Goal: Book appointment/travel/reservation

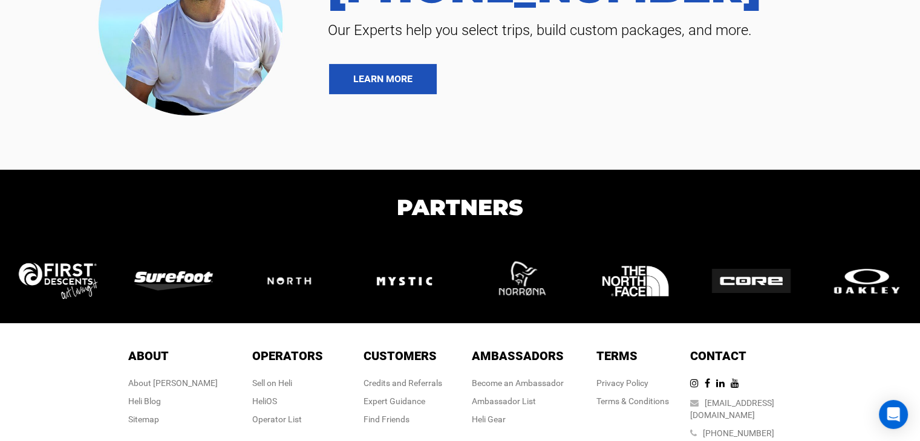
scroll to position [4296, 0]
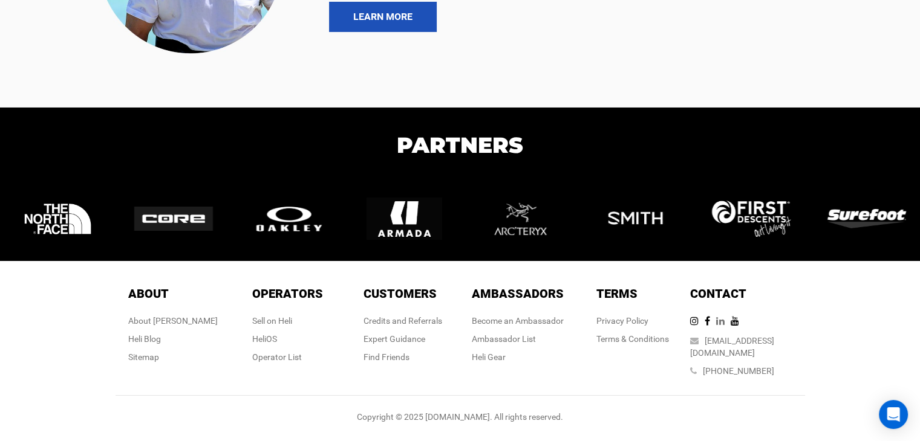
click at [731, 326] on icon at bounding box center [723, 321] width 15 height 10
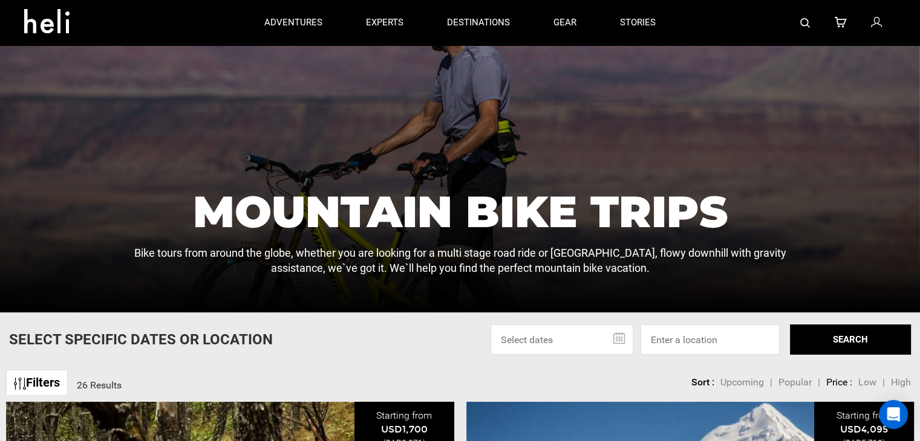
scroll to position [0, 0]
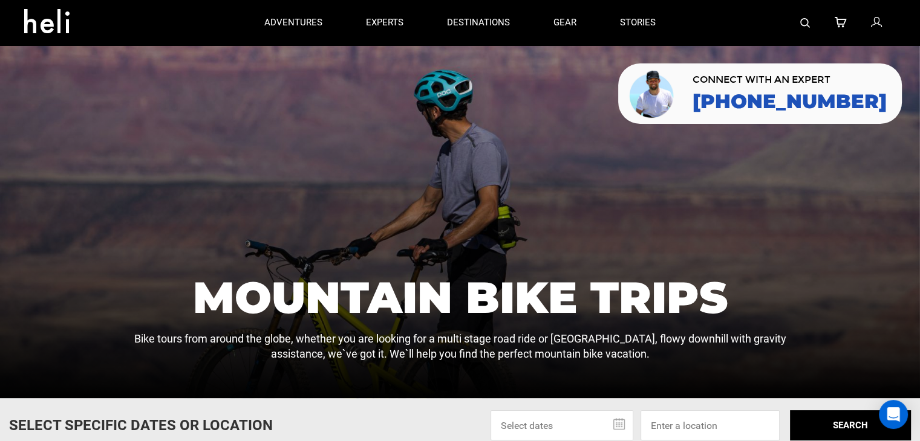
click at [874, 25] on icon at bounding box center [875, 23] width 11 height 16
